Goal: Information Seeking & Learning: Check status

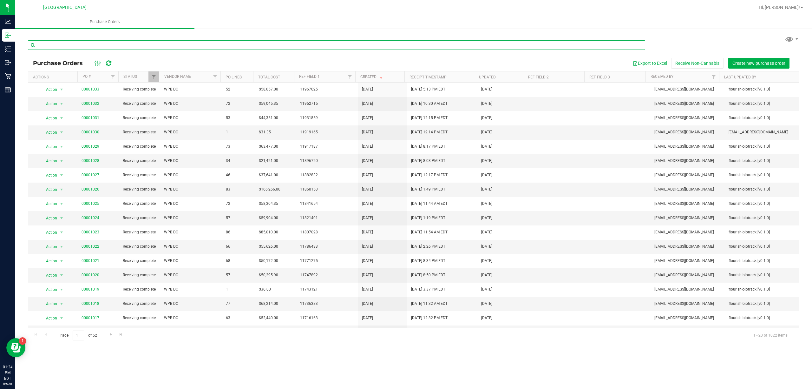
click at [95, 46] on input "text" at bounding box center [336, 45] width 617 height 10
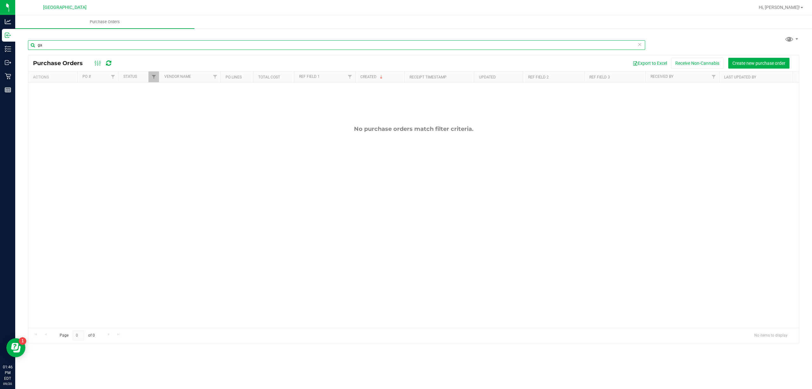
type input "g"
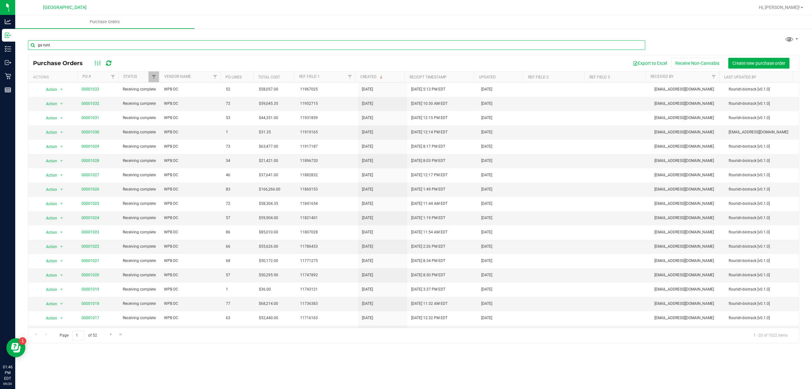
type input "ga [PERSON_NAME]"
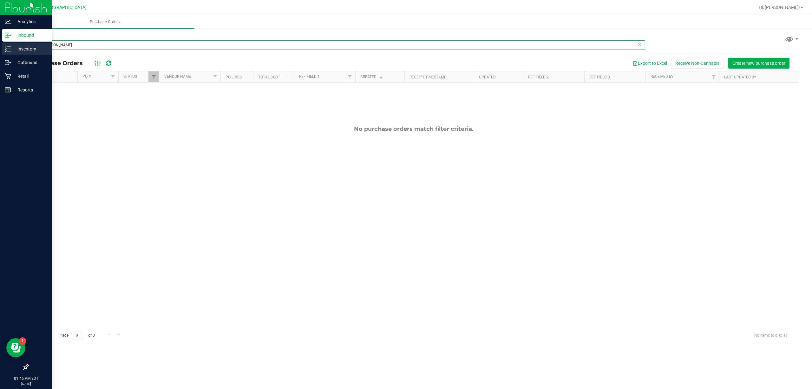
drag, startPoint x: 103, startPoint y: 44, endPoint x: 4, endPoint y: 46, distance: 99.0
click at [4, 46] on div "Analytics Inbound Inventory Outbound Retail Reports 01:46 PM EDT [DATE] 09/20 […" at bounding box center [406, 194] width 812 height 389
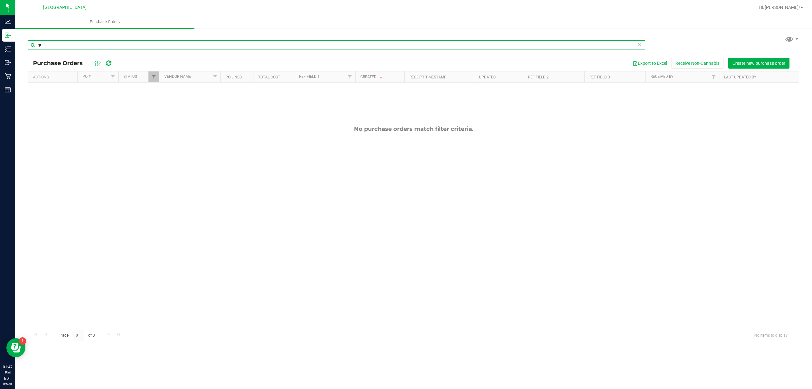
type input "grz"
drag, startPoint x: 86, startPoint y: 40, endPoint x: 33, endPoint y: 39, distance: 52.7
click at [33, 39] on div "grz" at bounding box center [414, 45] width 772 height 20
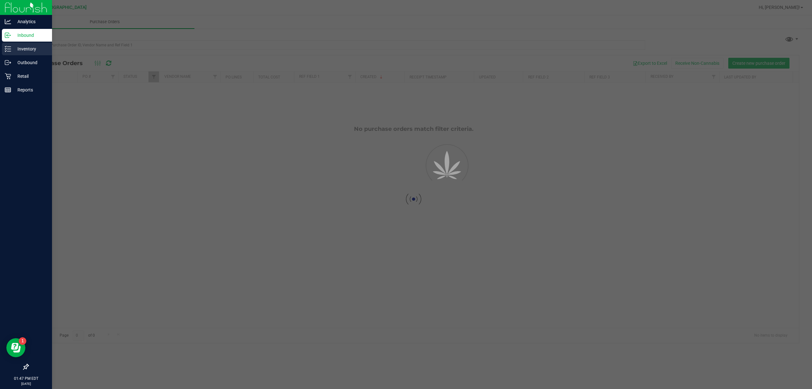
click at [12, 50] on p "Inventory" at bounding box center [30, 49] width 38 height 8
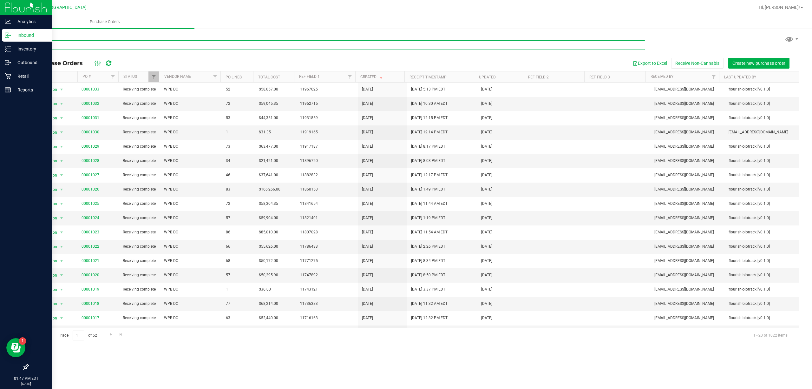
click at [76, 49] on input "text" at bounding box center [336, 45] width 617 height 10
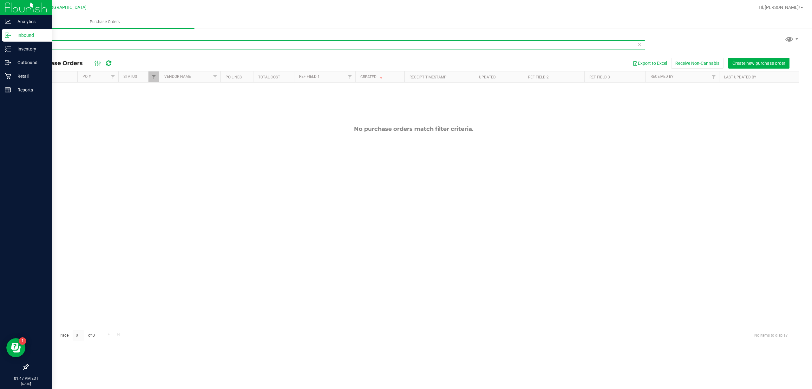
click at [88, 45] on input "grz" at bounding box center [336, 45] width 617 height 10
type input "g"
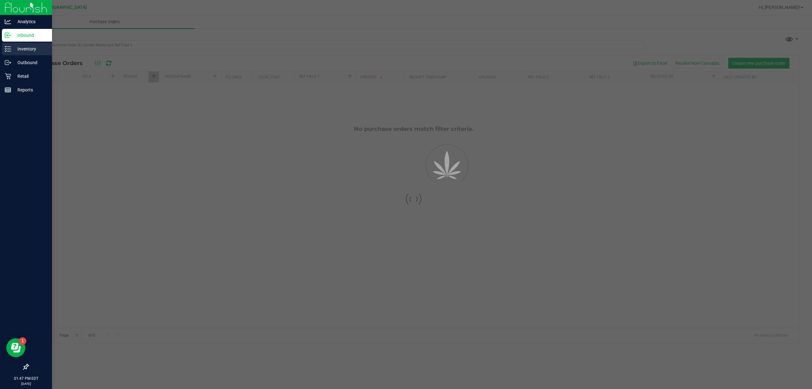
click at [18, 50] on p "Inventory" at bounding box center [30, 49] width 38 height 8
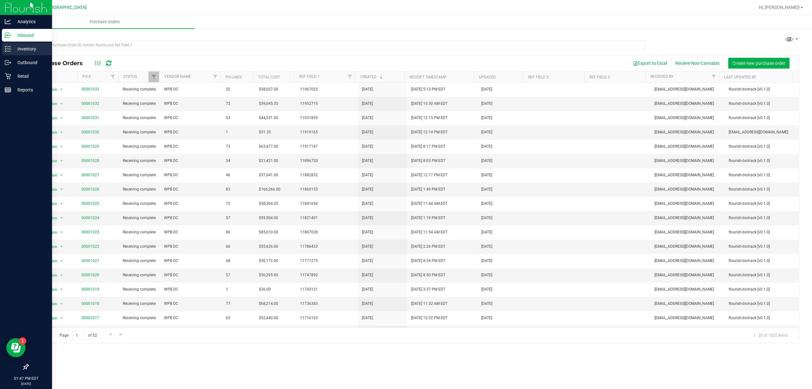
click at [18, 50] on p "Inventory" at bounding box center [30, 49] width 38 height 8
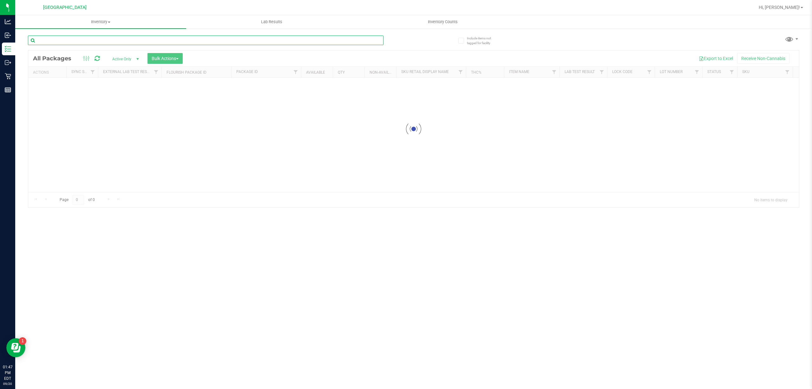
click at [95, 37] on input "text" at bounding box center [206, 41] width 356 height 10
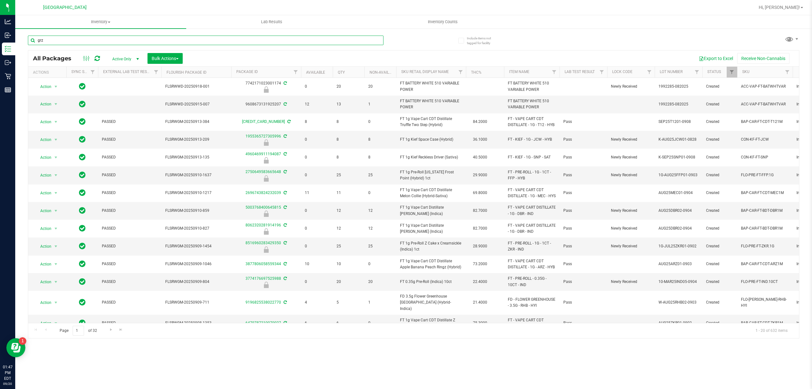
type input "grz"
click at [84, 40] on input "grz" at bounding box center [206, 41] width 356 height 10
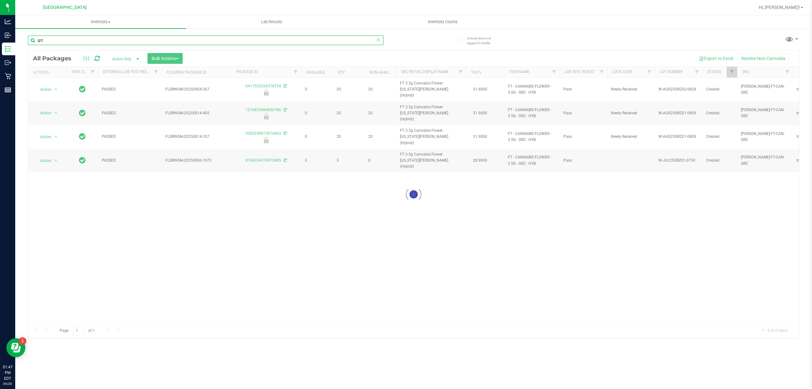
click at [85, 40] on input "grz" at bounding box center [206, 41] width 356 height 10
